Goal: Task Accomplishment & Management: Manage account settings

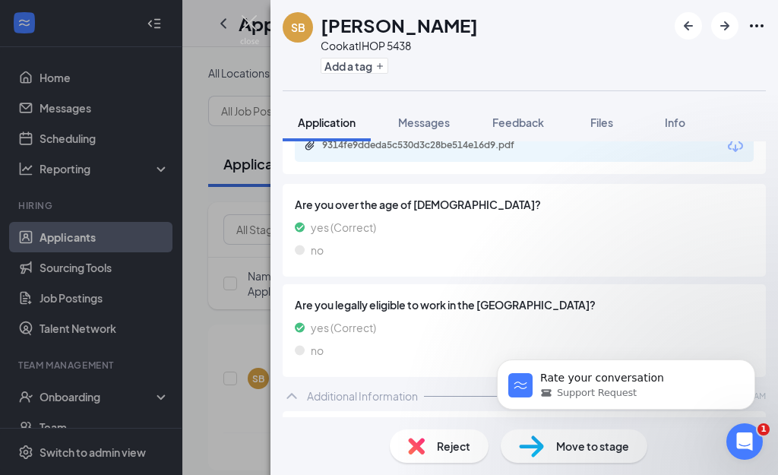
scroll to position [307, 0]
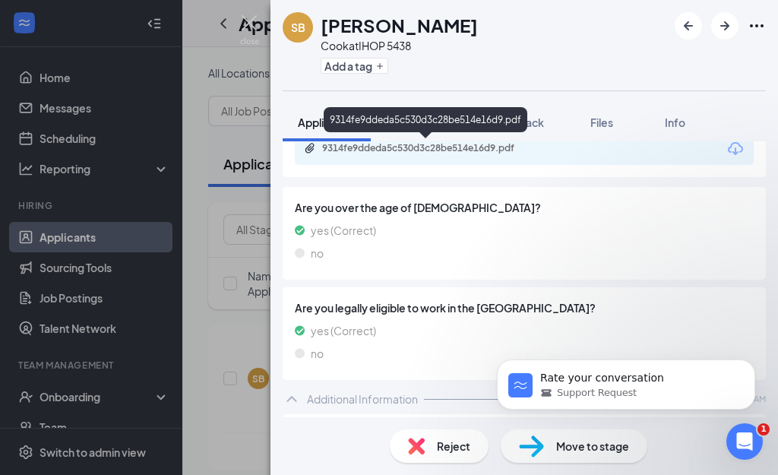
click at [444, 150] on div "9314fe9ddeda5c530d3c28be514e16d9.pdf" at bounding box center [428, 148] width 213 height 12
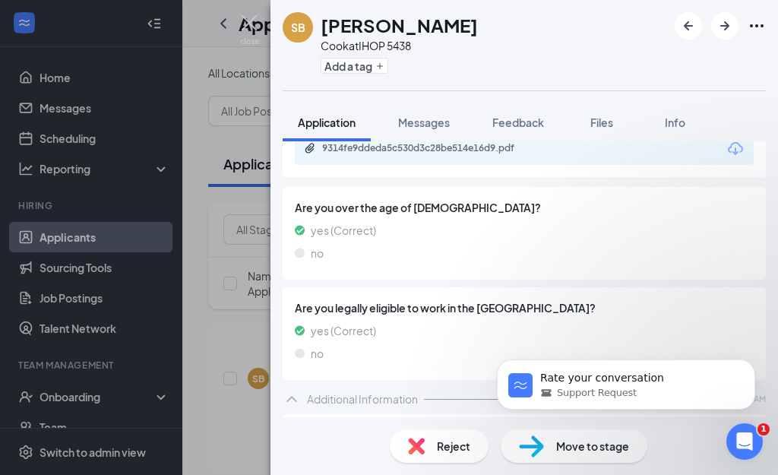
scroll to position [0, 0]
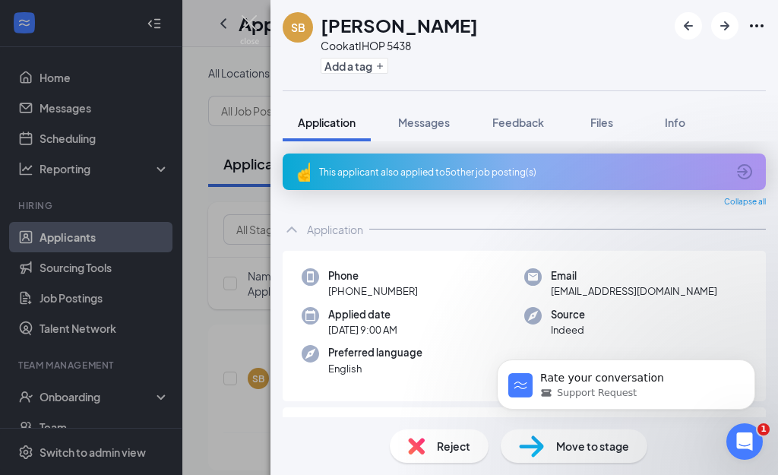
click at [431, 166] on div "This applicant also applied to 5 other job posting(s)" at bounding box center [522, 172] width 407 height 13
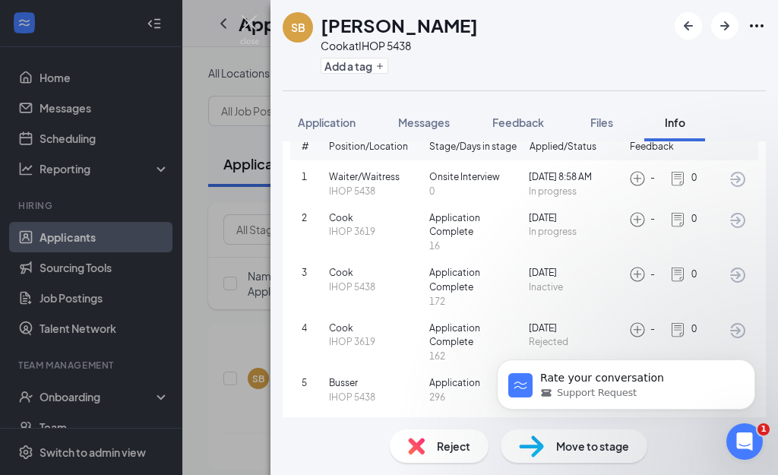
scroll to position [122, 0]
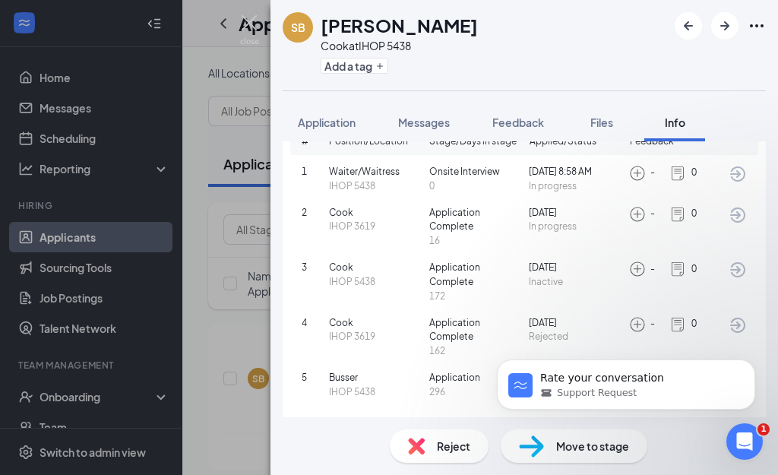
click at [718, 341] on body "Rate your conversation Support Request" at bounding box center [626, 381] width 292 height 94
click at [594, 379] on p "Rate your conversation" at bounding box center [638, 378] width 196 height 15
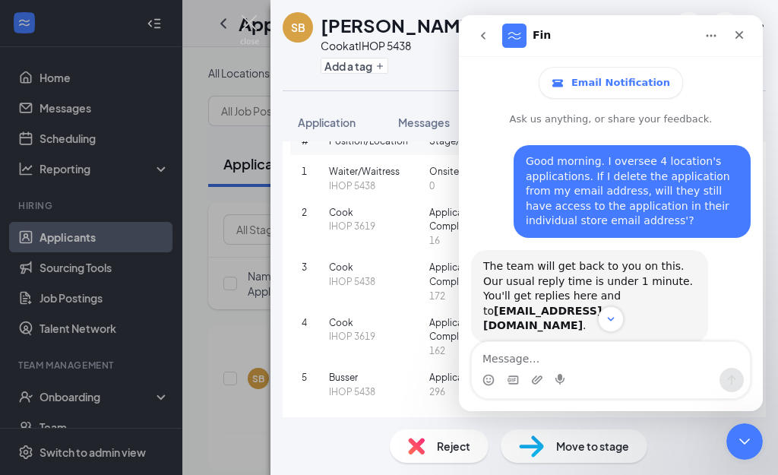
scroll to position [2, 0]
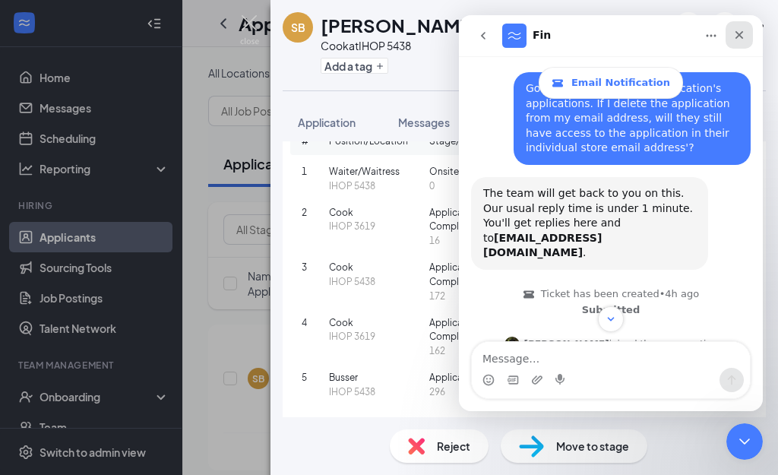
click at [741, 34] on icon "Close" at bounding box center [740, 35] width 8 height 8
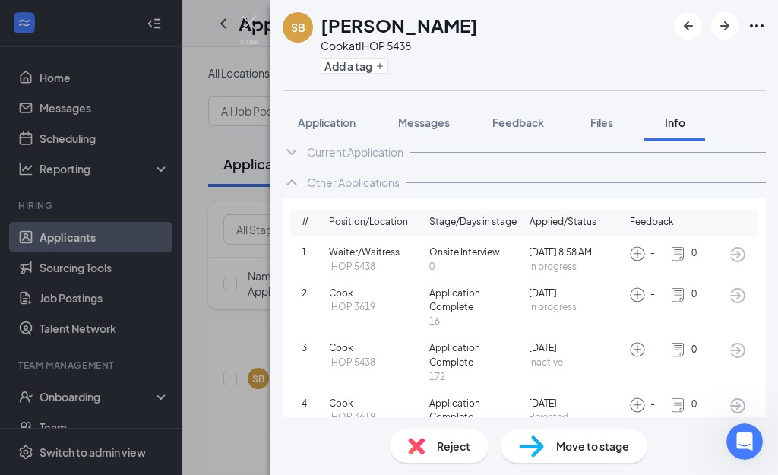
scroll to position [0, 0]
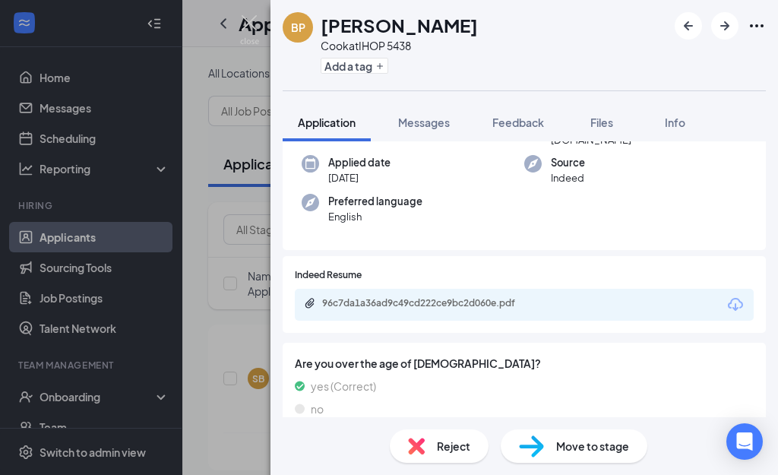
scroll to position [76, 0]
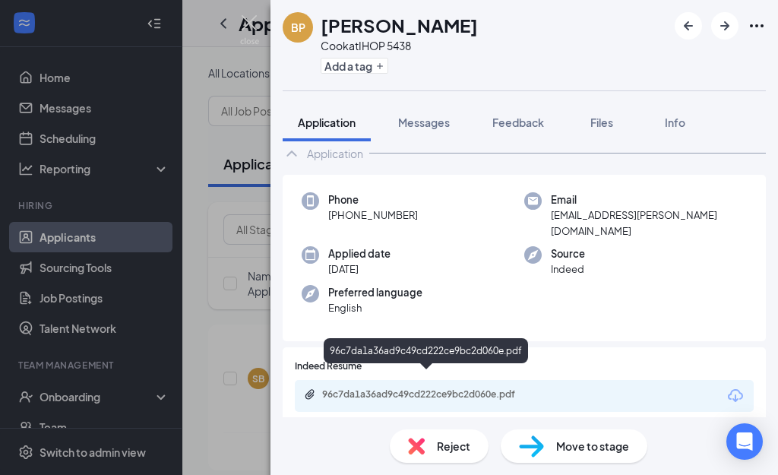
click at [394, 388] on div "96c7da1a36ad9c49cd222ce9bc2d060e.pdf" at bounding box center [427, 395] width 246 height 14
